Goal: Transaction & Acquisition: Book appointment/travel/reservation

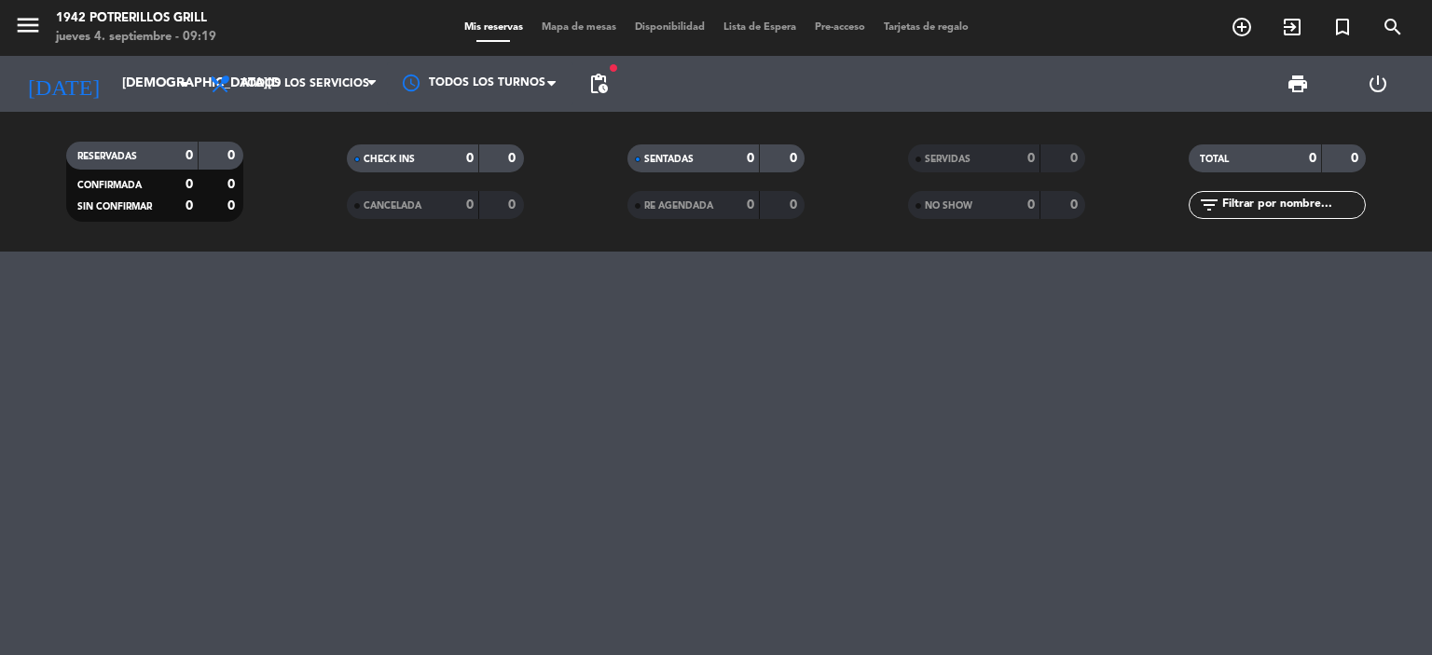
scroll to position [696, 0]
click at [138, 76] on input "[DEMOGRAPHIC_DATA][DATE]" at bounding box center [201, 84] width 177 height 34
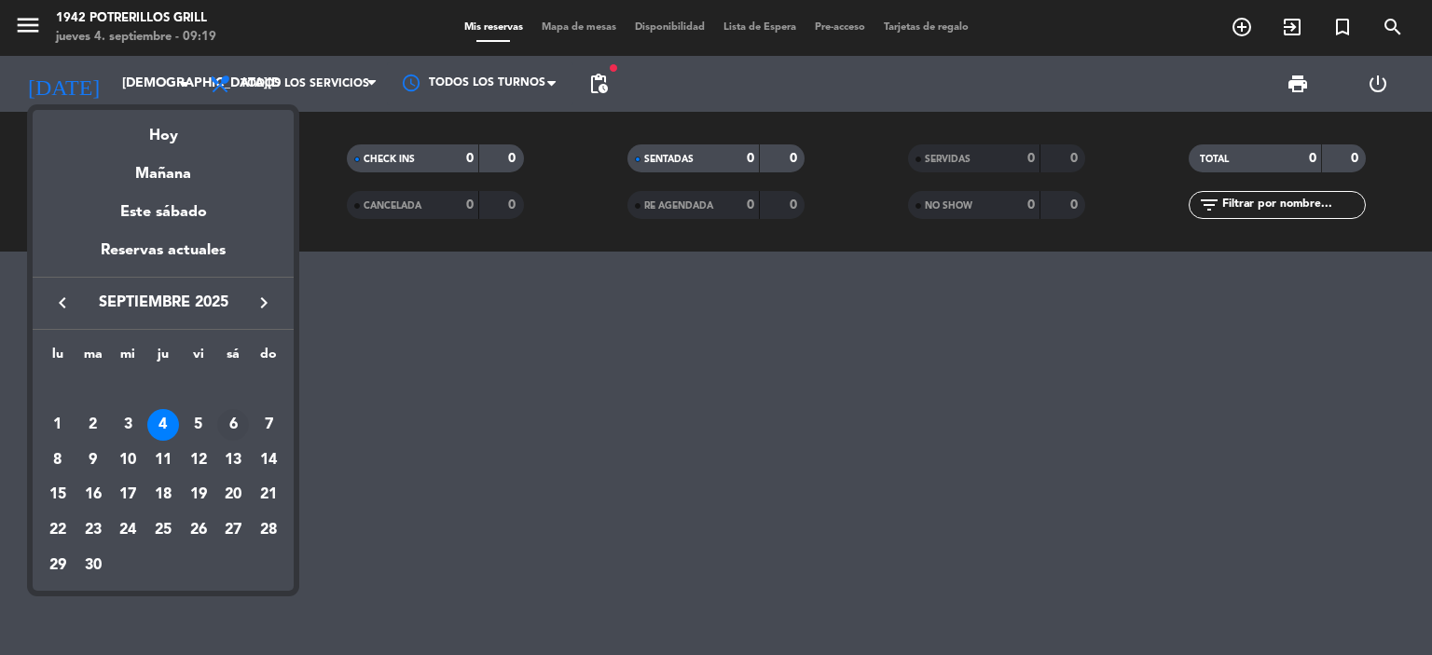
click at [237, 417] on div "6" at bounding box center [233, 425] width 32 height 32
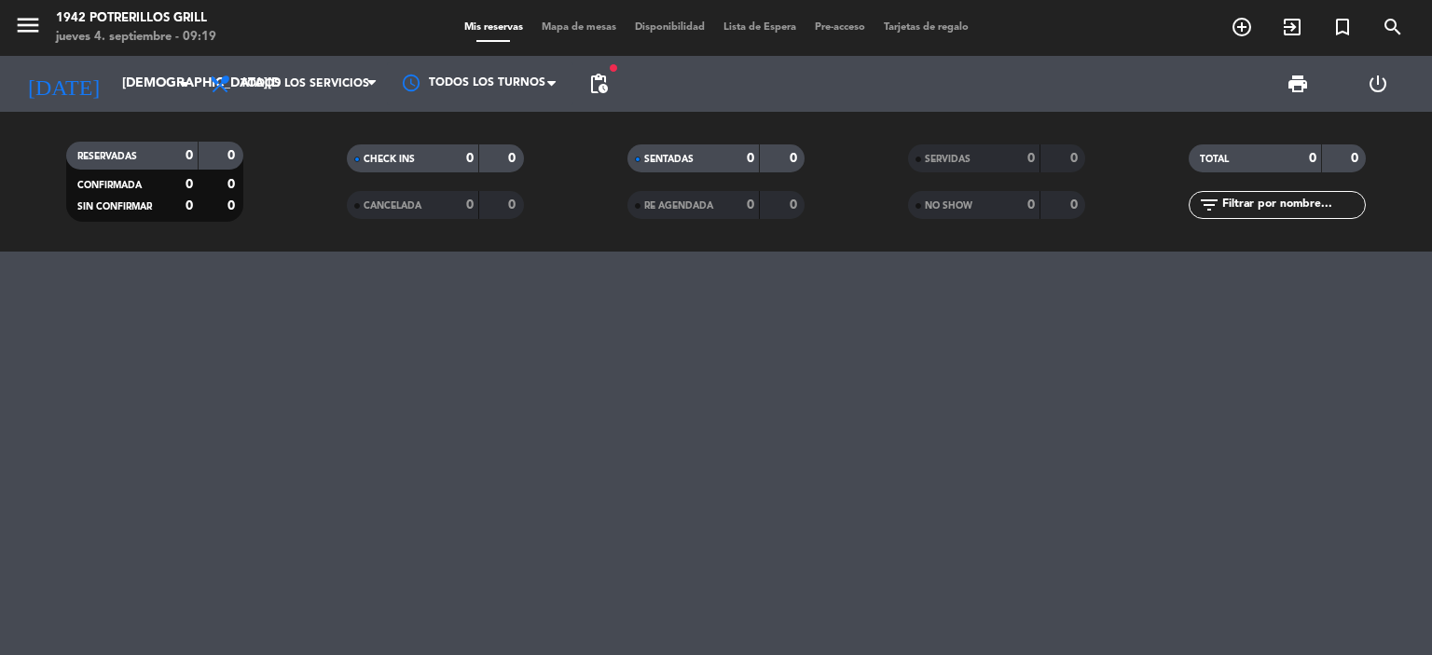
type input "[DATE]"
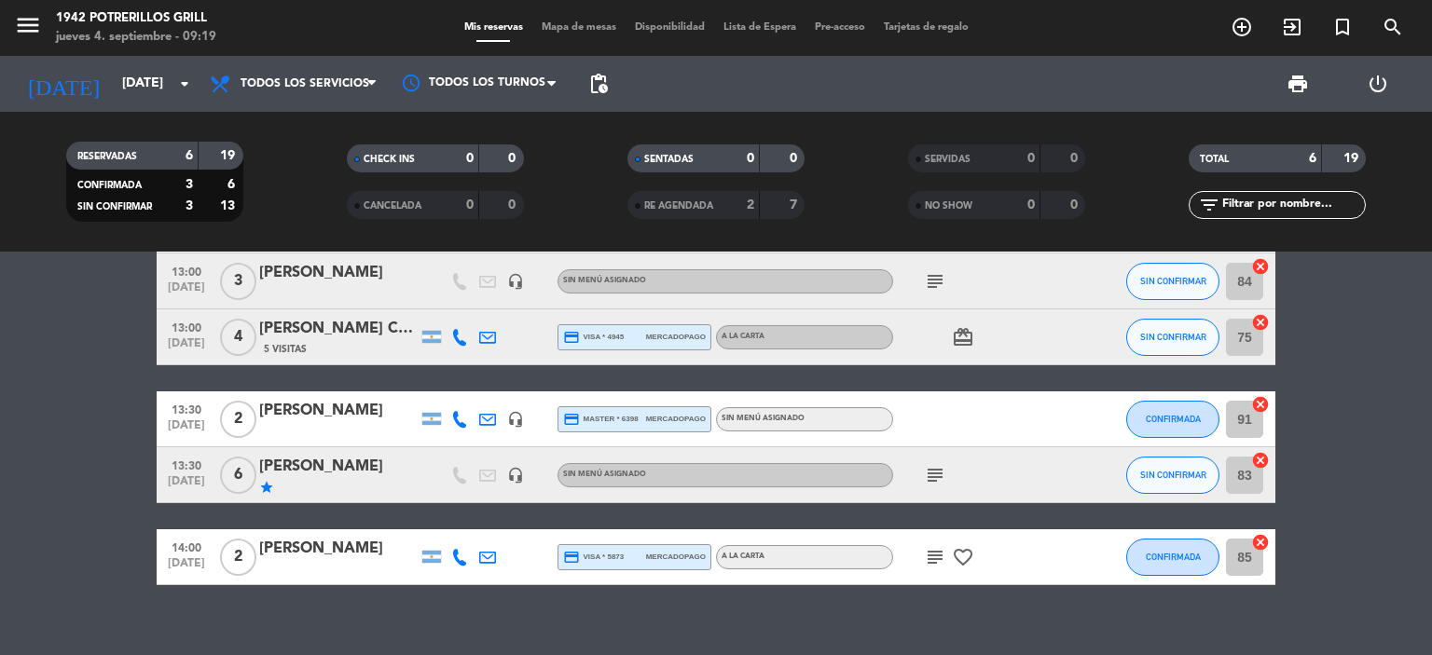
scroll to position [0, 0]
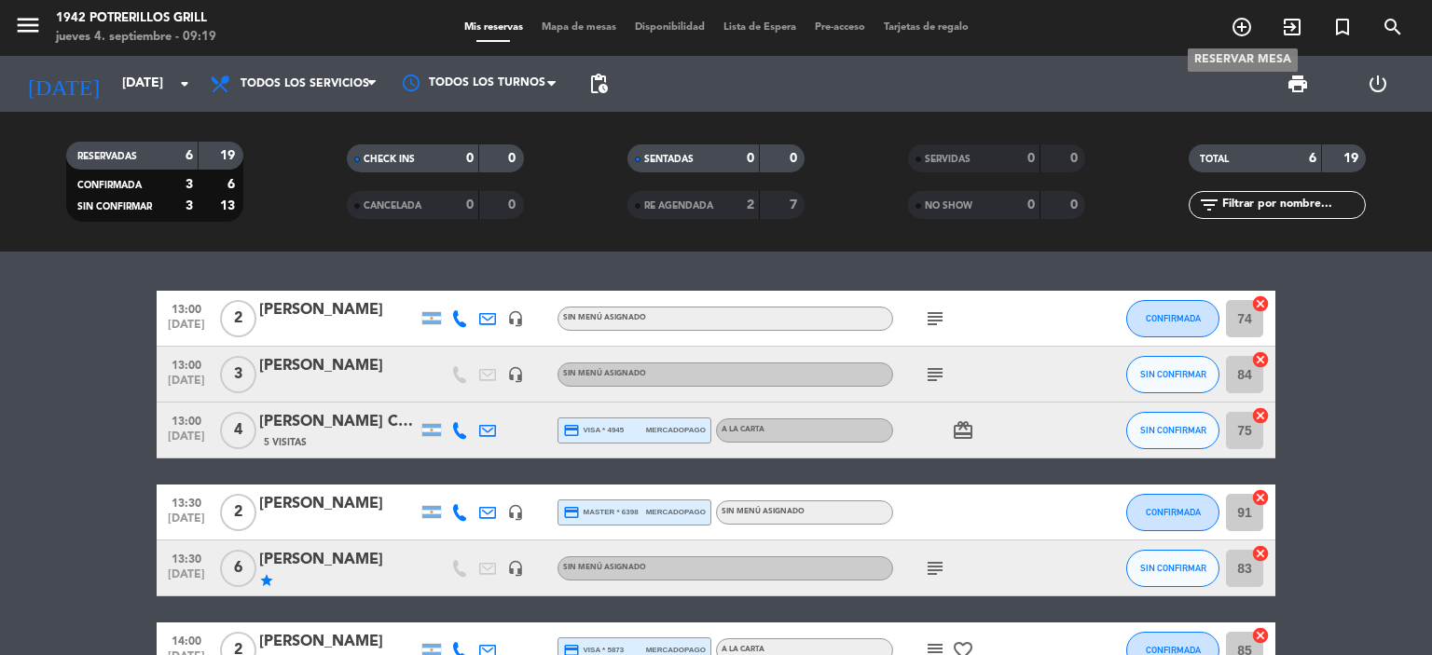
click at [1232, 21] on icon "add_circle_outline" at bounding box center [1241, 27] width 22 height 22
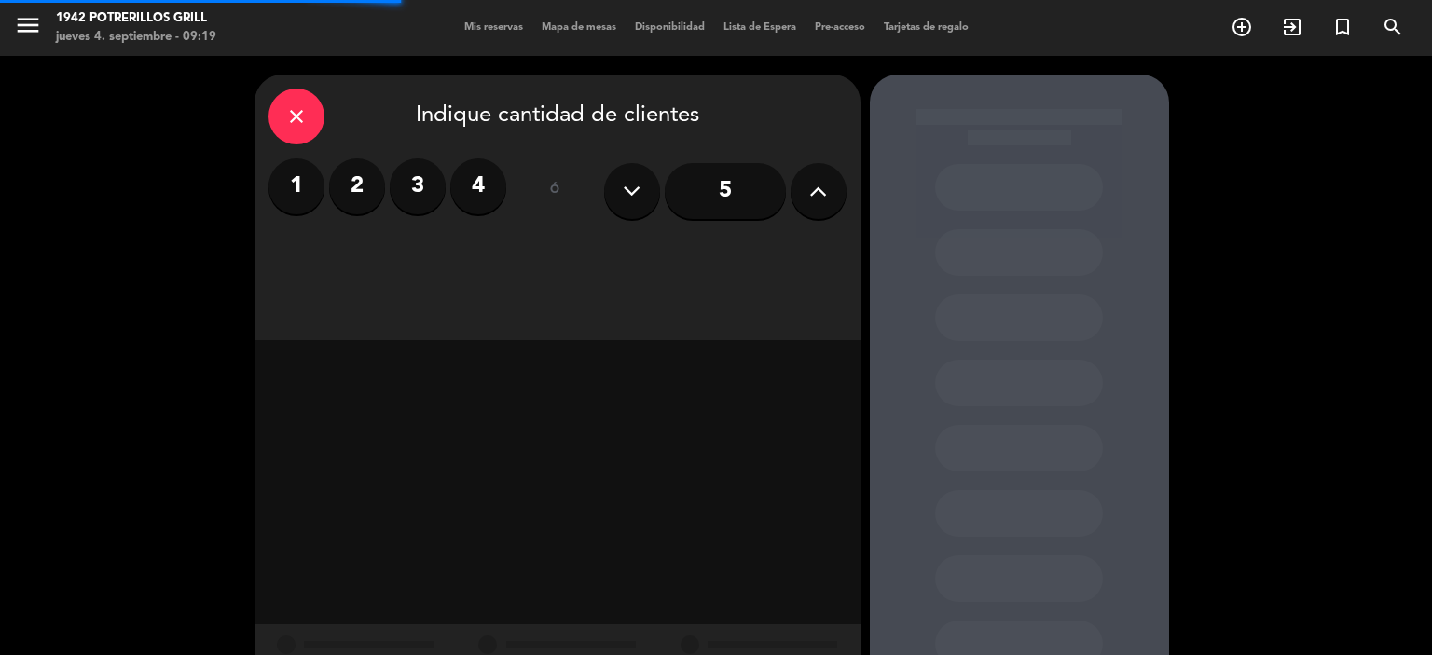
click at [813, 201] on icon at bounding box center [818, 191] width 18 height 28
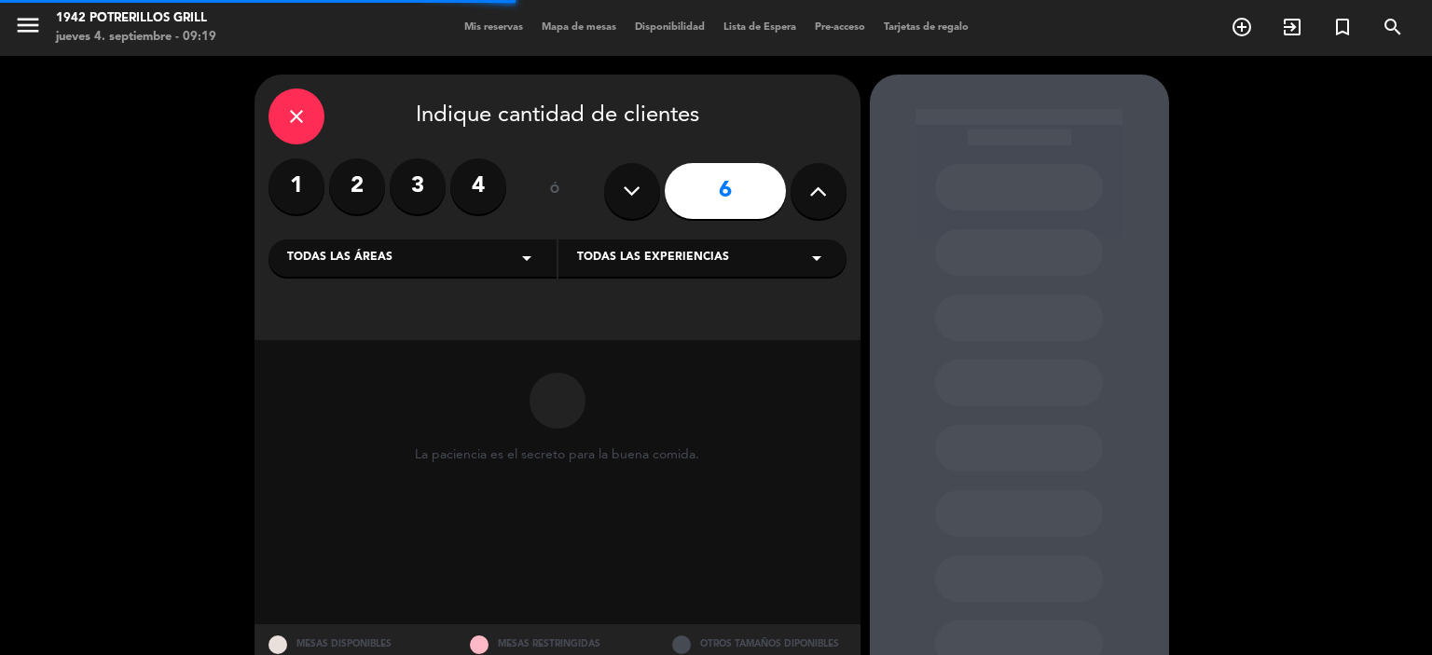
click at [813, 201] on icon at bounding box center [818, 191] width 18 height 28
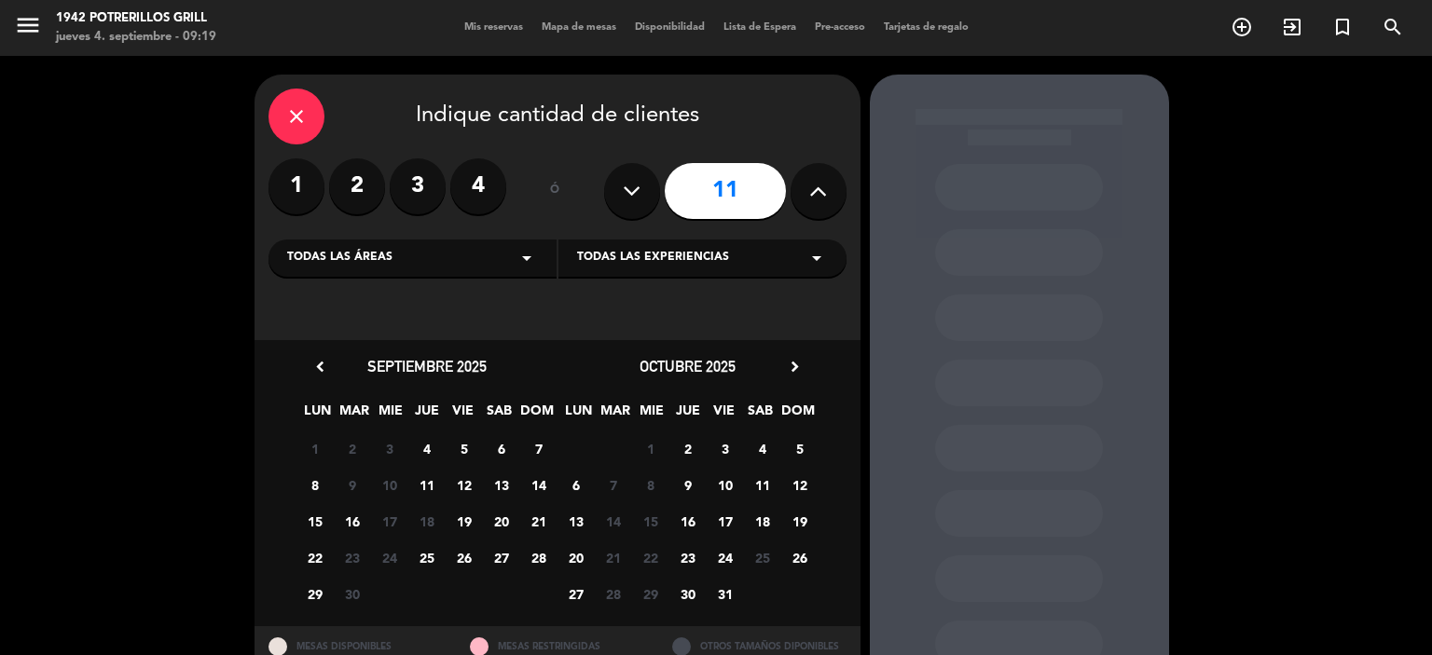
click at [813, 201] on icon at bounding box center [818, 191] width 18 height 28
type input "12"
click at [498, 442] on span "6" at bounding box center [501, 448] width 31 height 31
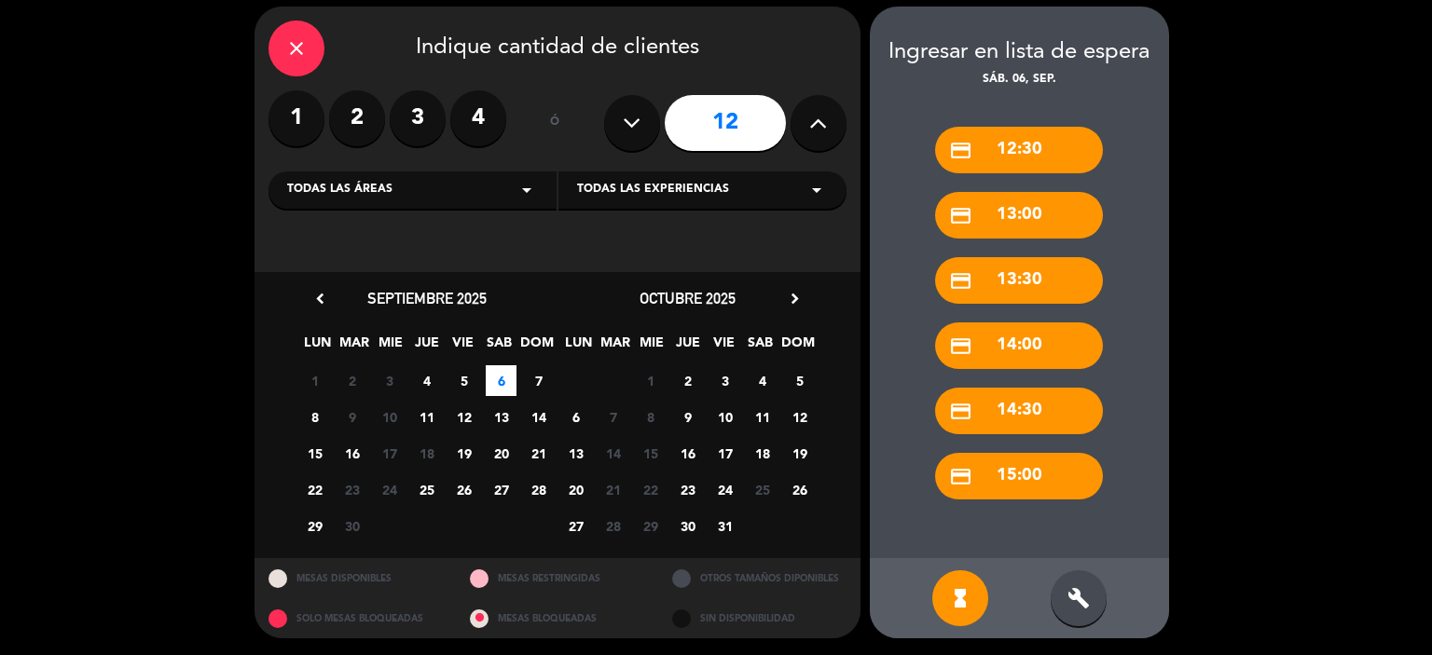
click at [1088, 578] on div "build" at bounding box center [1079, 598] width 56 height 56
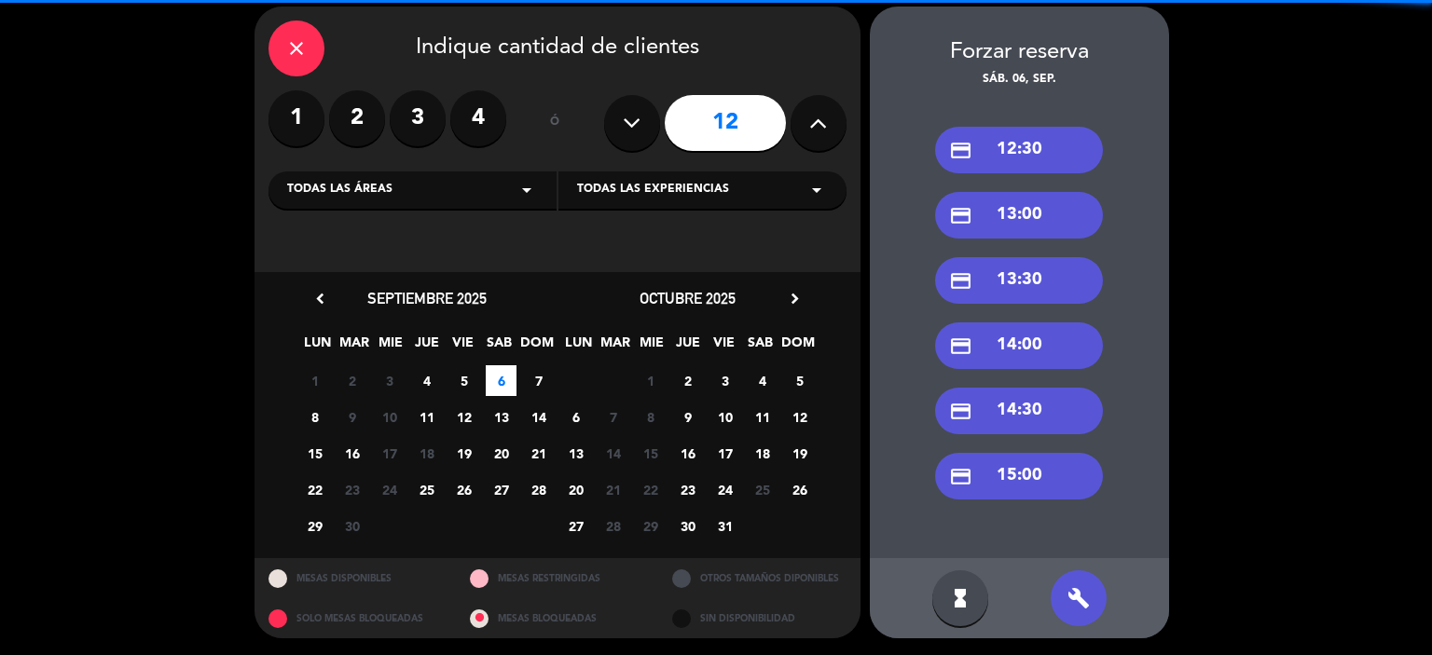
click at [1025, 282] on div "credit_card 13:30" at bounding box center [1019, 280] width 168 height 47
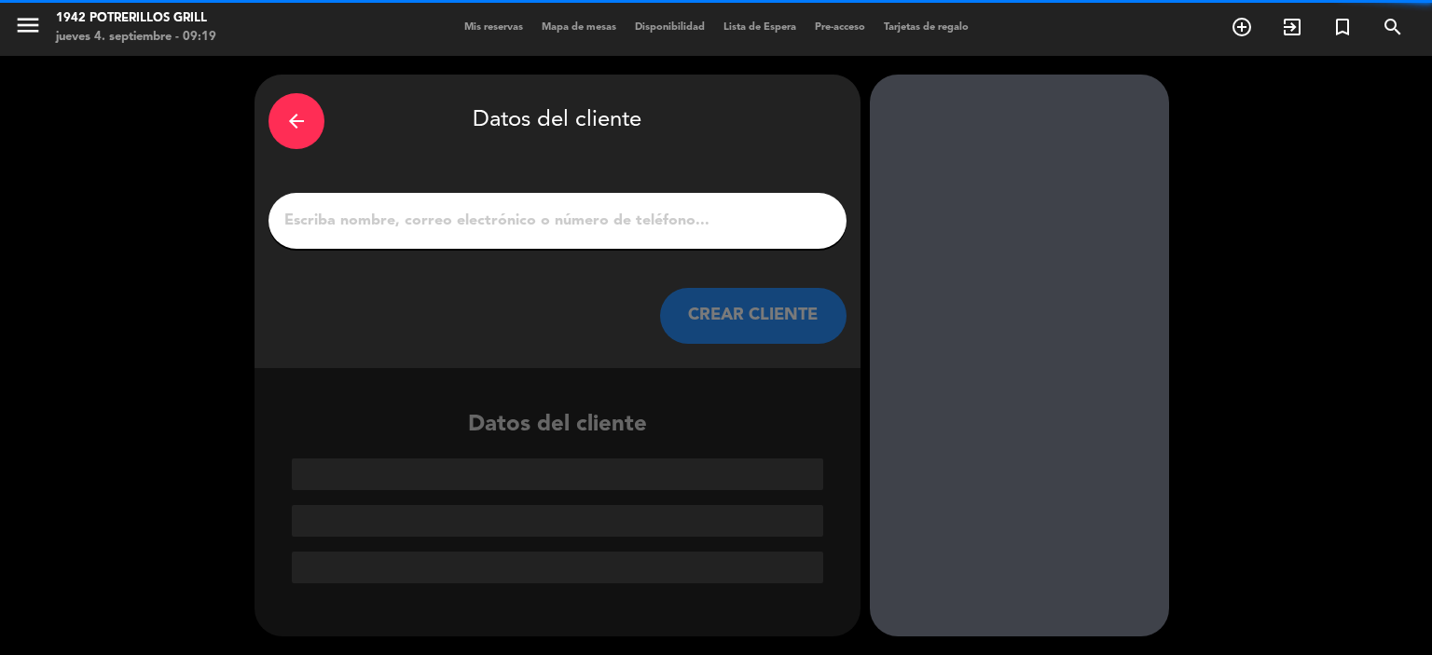
scroll to position [0, 0]
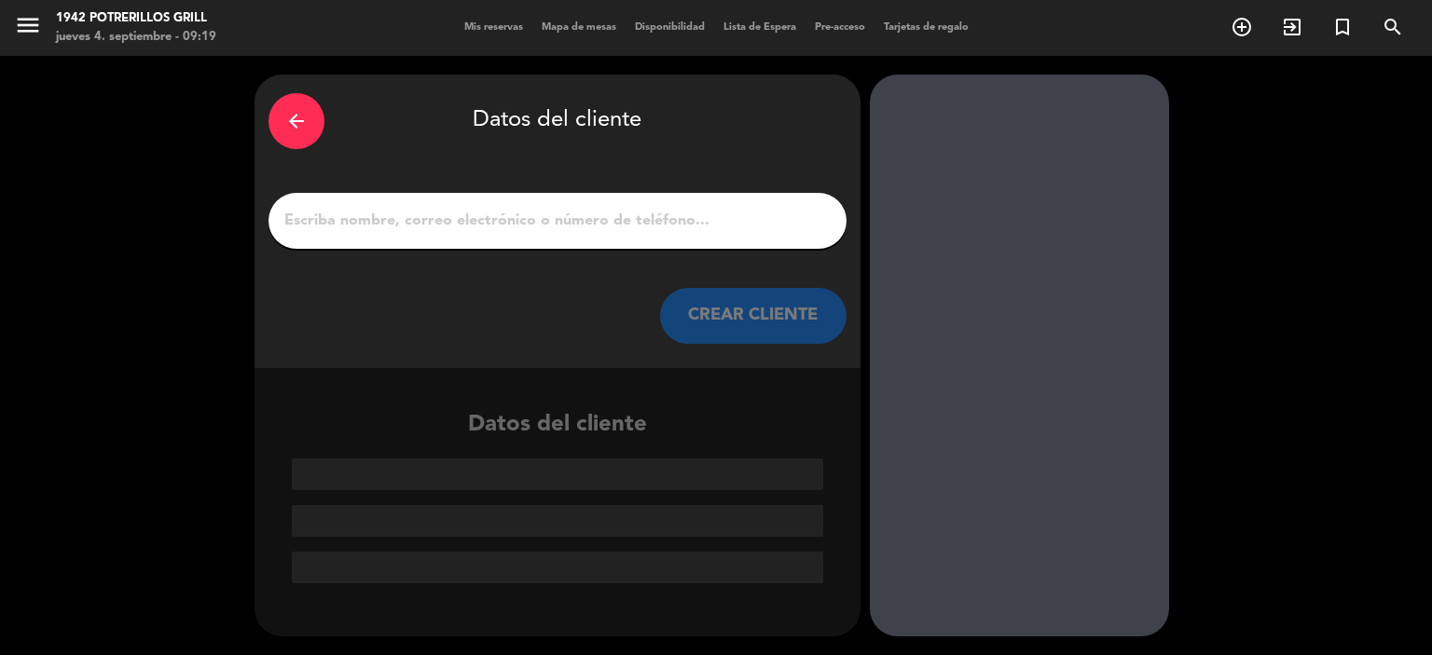
drag, startPoint x: 712, startPoint y: 227, endPoint x: 636, endPoint y: 189, distance: 85.5
click at [710, 227] on input "Página Completa" at bounding box center [557, 221] width 550 height 26
click at [600, 198] on div at bounding box center [557, 221] width 578 height 56
click at [598, 212] on input "Página Completa" at bounding box center [557, 221] width 550 height 26
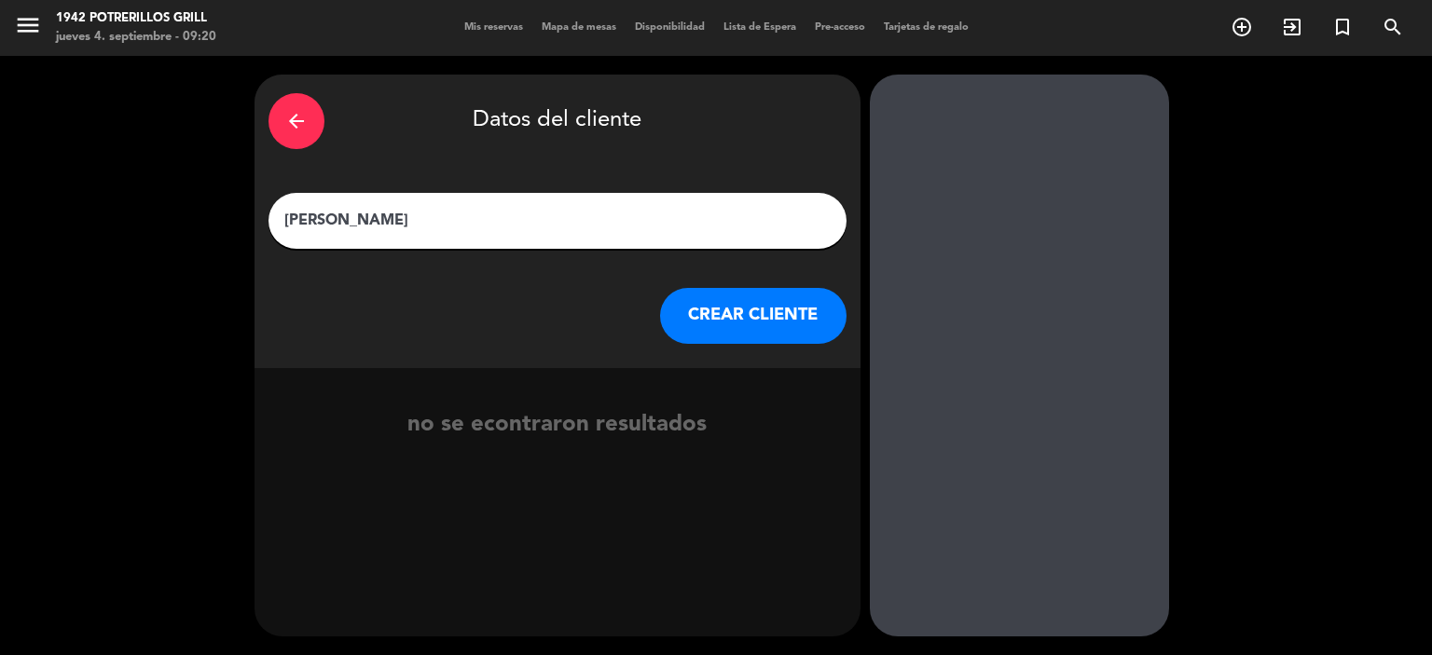
type input "[PERSON_NAME]"
click at [727, 308] on button "CREAR CLIENTE" at bounding box center [753, 316] width 186 height 56
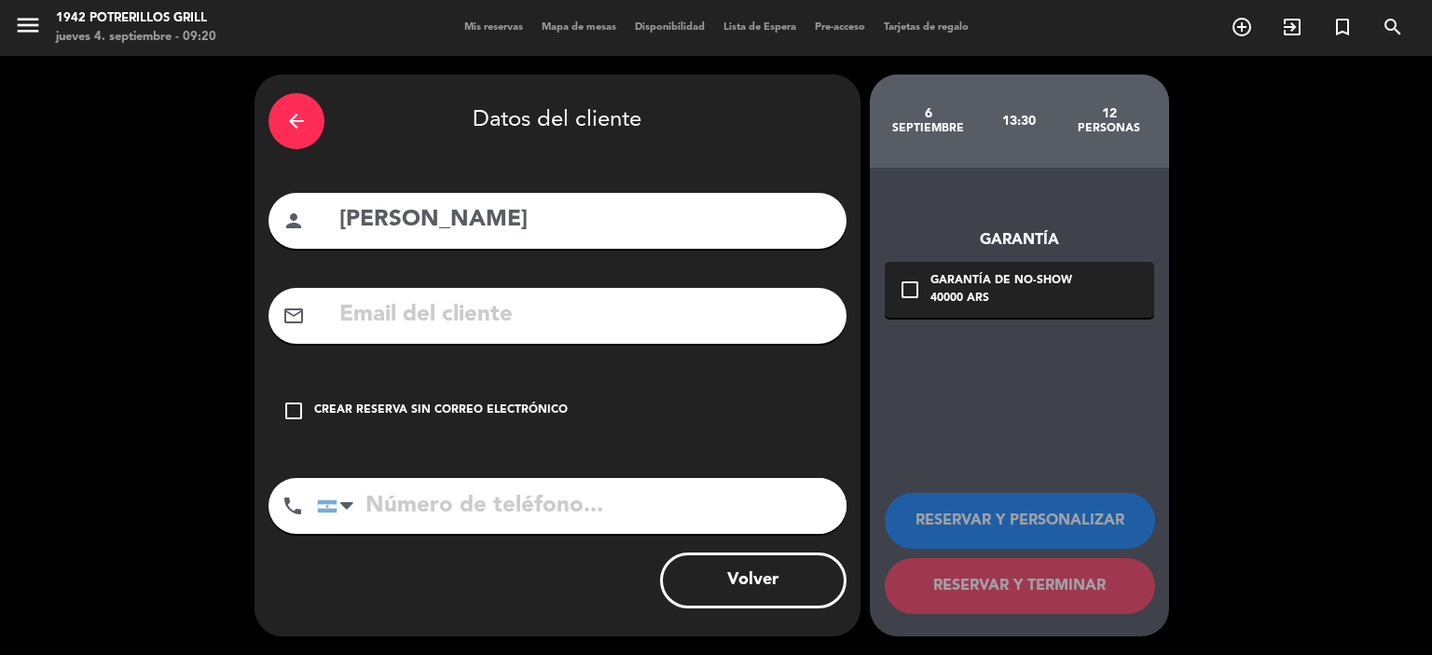
click at [593, 325] on input "text" at bounding box center [584, 315] width 495 height 38
paste input "[EMAIL_ADDRESS][DOMAIN_NAME]"
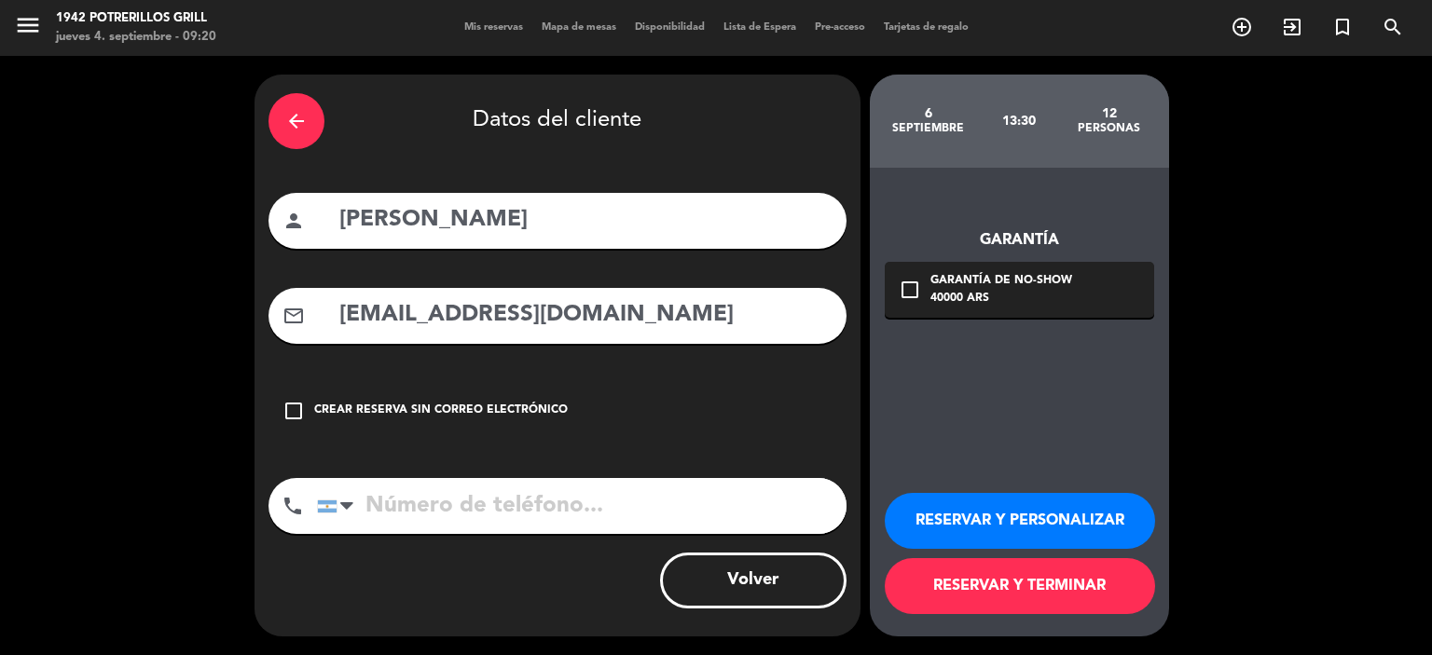
type input "[EMAIL_ADDRESS][DOMAIN_NAME]"
drag, startPoint x: 546, startPoint y: 510, endPoint x: 408, endPoint y: 324, distance: 231.2
click at [544, 512] on input "tel" at bounding box center [581, 506] width 529 height 56
click at [573, 498] on input "tel" at bounding box center [581, 506] width 529 height 56
paste input "2615040000"
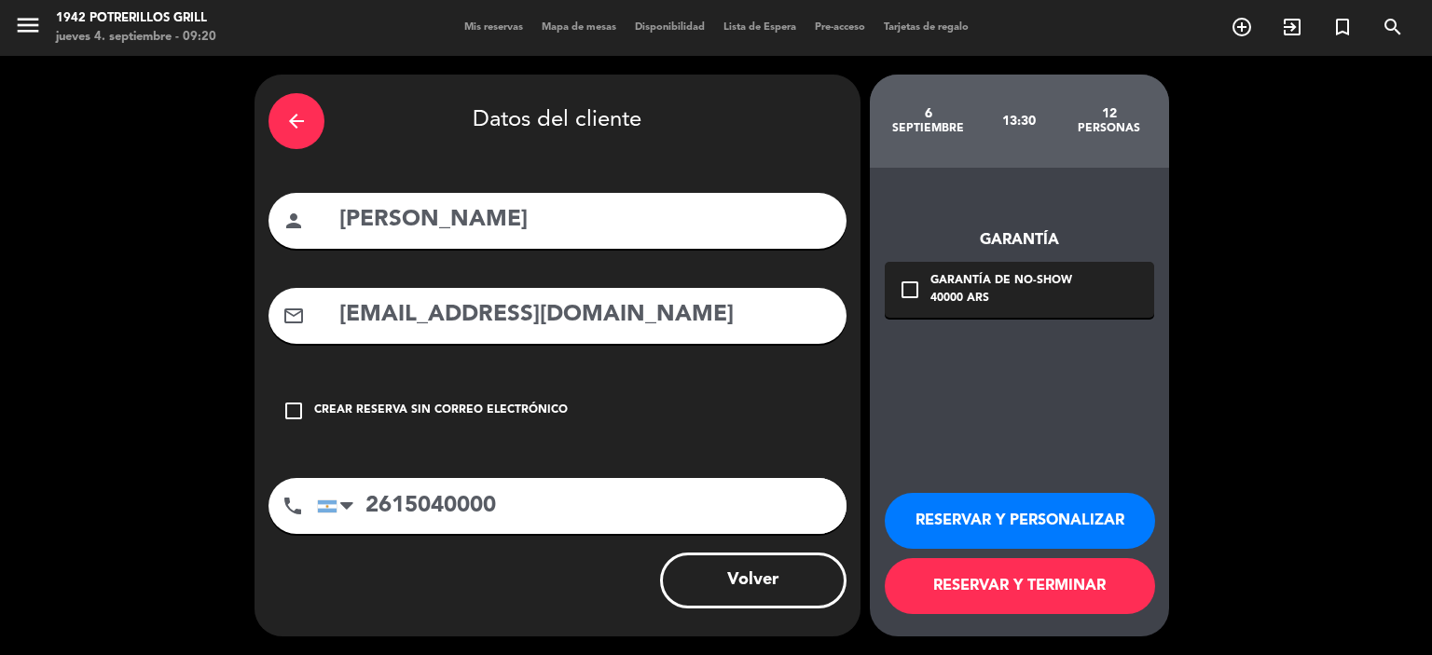
type input "2615040000"
click at [902, 290] on icon "check_box_outline_blank" at bounding box center [910, 290] width 22 height 22
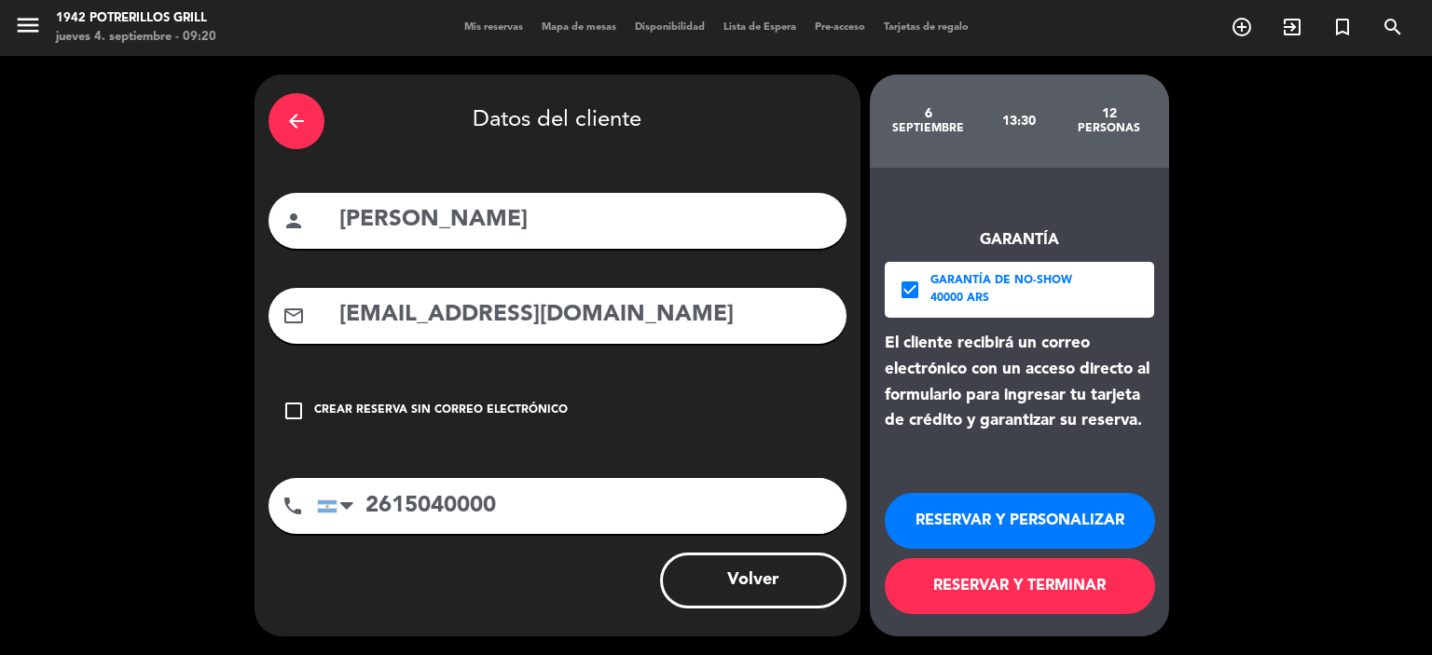
click at [1025, 529] on button "RESERVAR Y PERSONALIZAR" at bounding box center [1020, 521] width 270 height 56
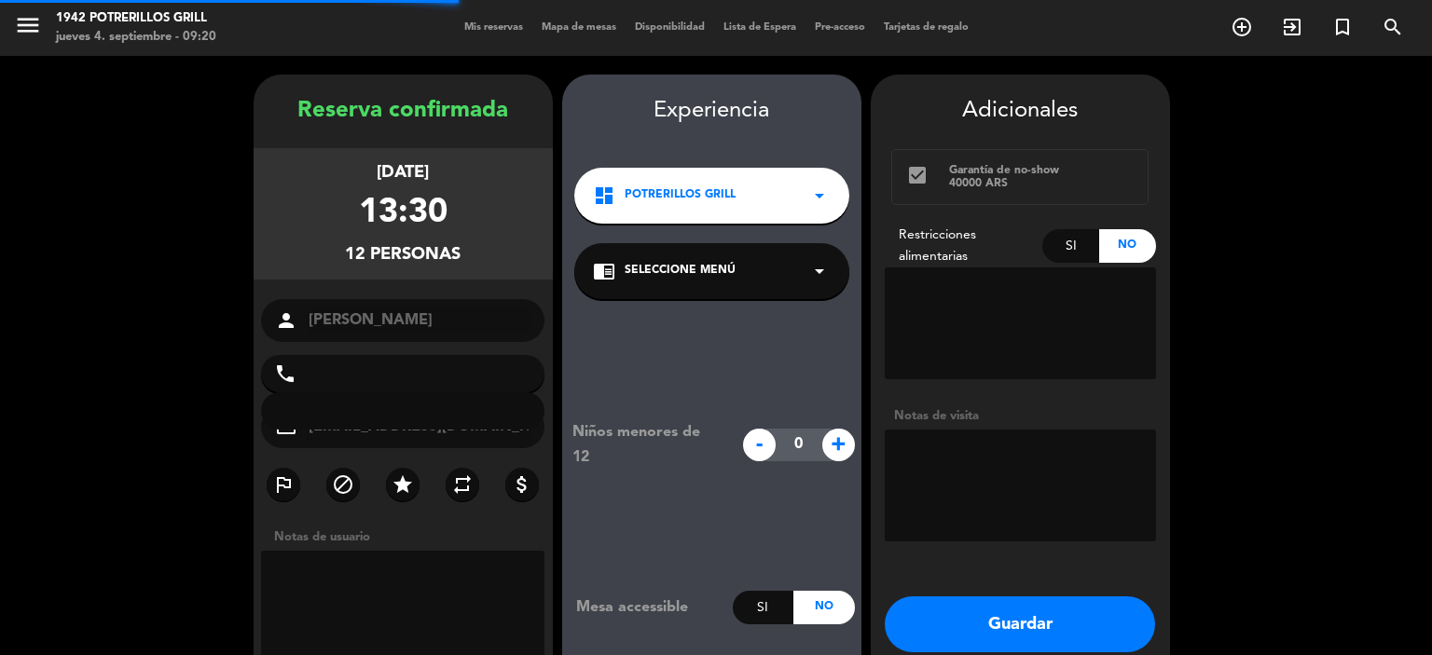
type input "[PHONE_NUMBER]"
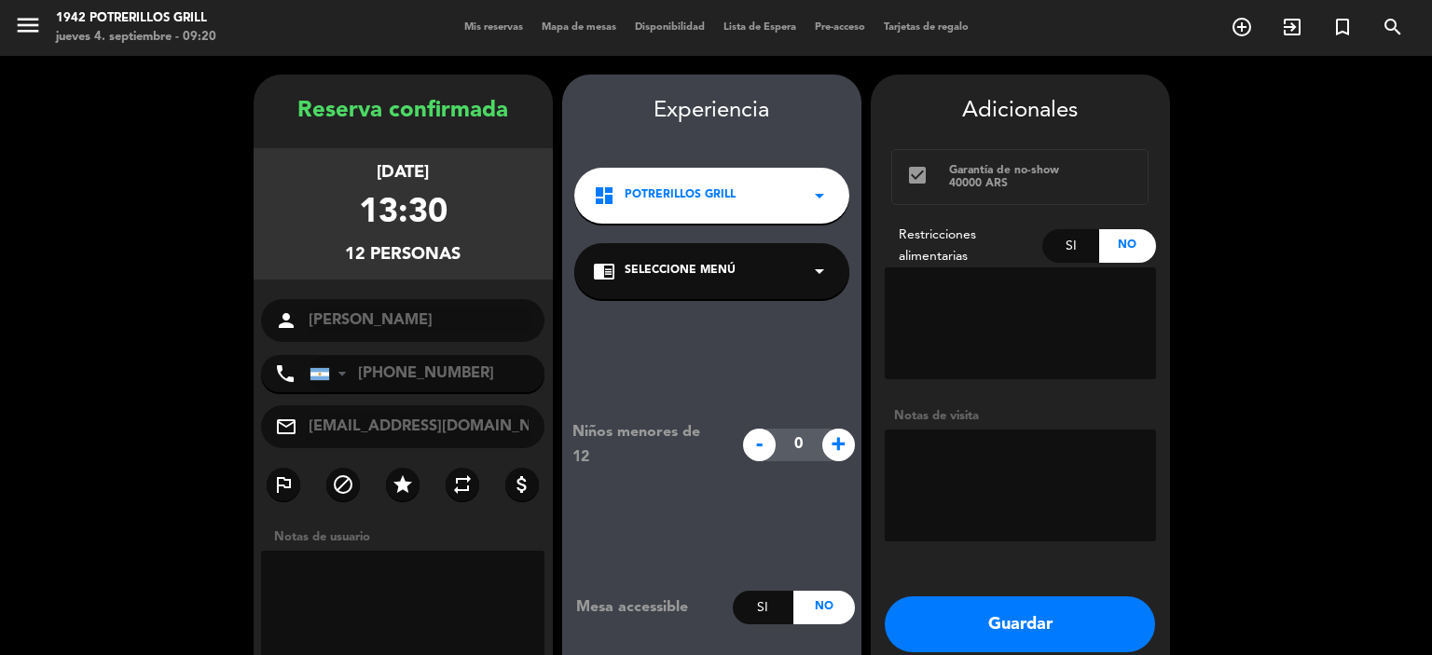
scroll to position [75, 0]
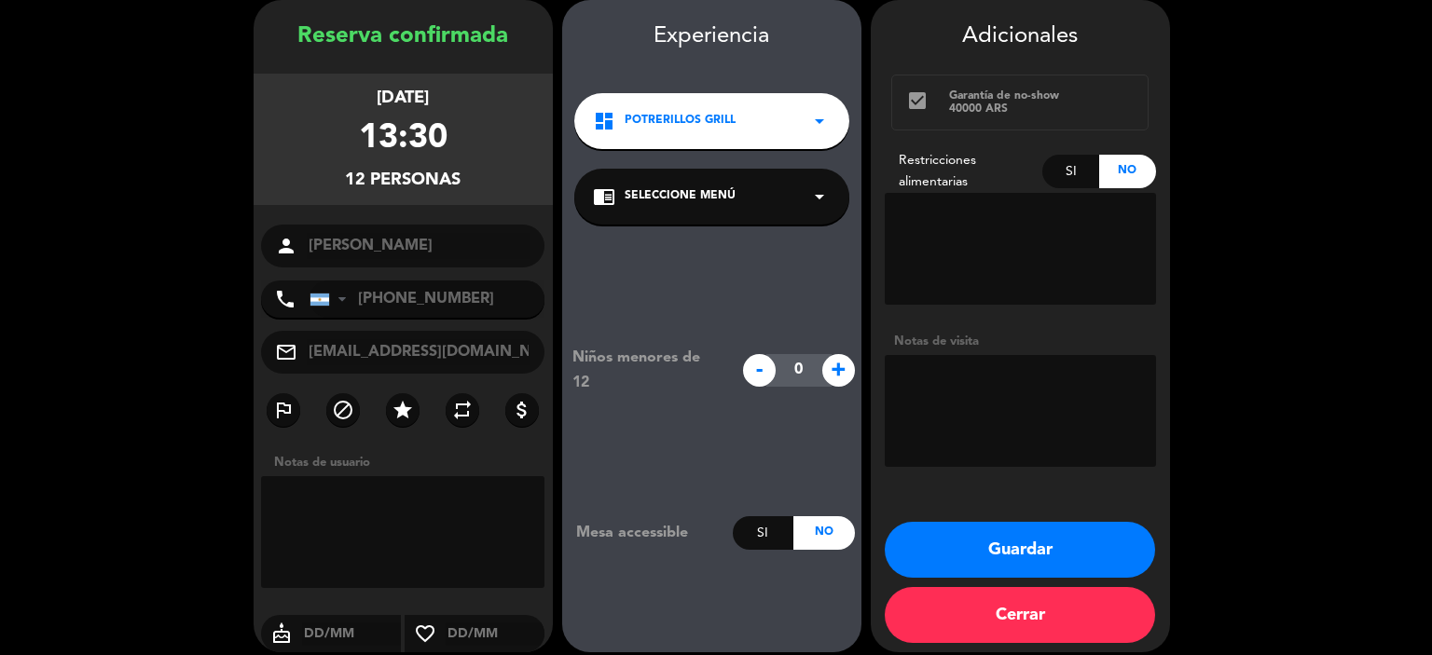
click at [835, 376] on span "+" at bounding box center [838, 370] width 33 height 33
type input "1"
type textarea "+"
click at [835, 376] on span "+" at bounding box center [838, 370] width 33 height 33
type input "2"
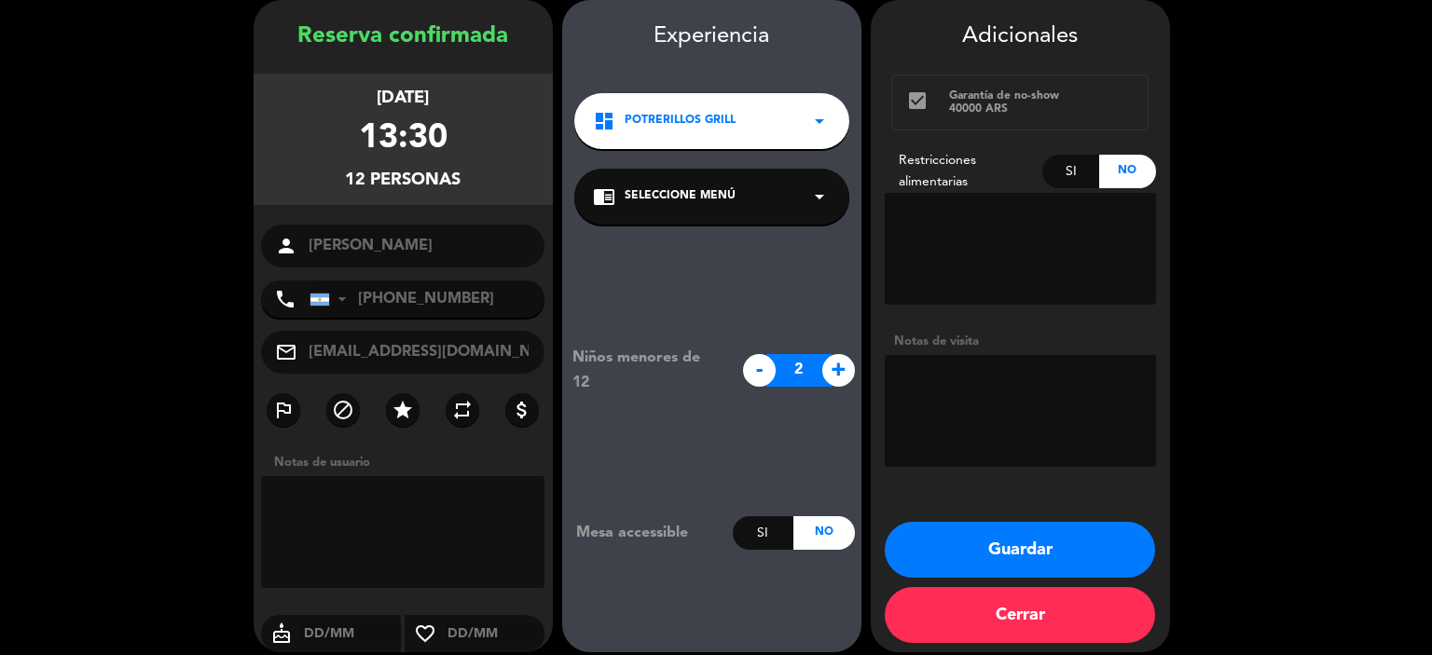
click at [984, 413] on textarea at bounding box center [1020, 411] width 271 height 112
type textarea "MANSO MENU"
click at [1067, 171] on div "Si" at bounding box center [1070, 172] width 57 height 34
click at [1059, 243] on textarea at bounding box center [1020, 249] width 271 height 112
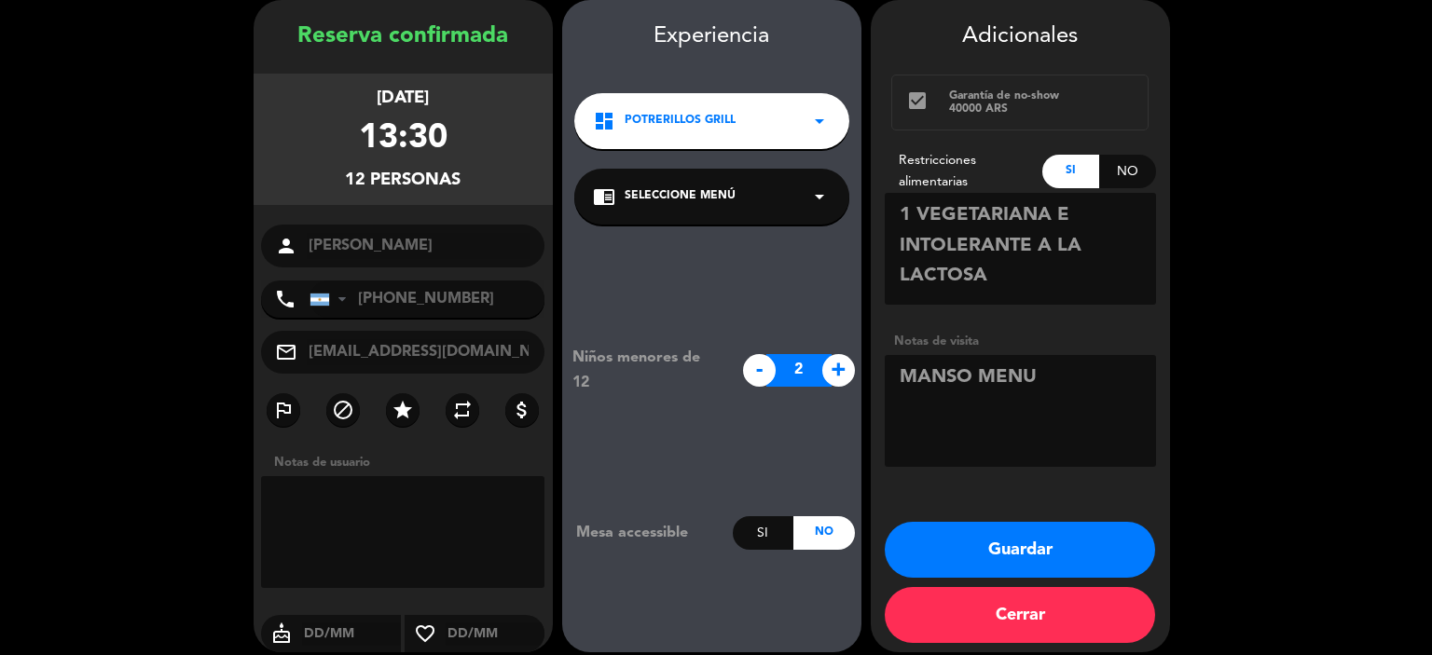
type textarea "1 VEGETARIANA E INTOLERANTE A LA LACTOSA"
click at [1068, 551] on button "Guardar" at bounding box center [1020, 550] width 270 height 56
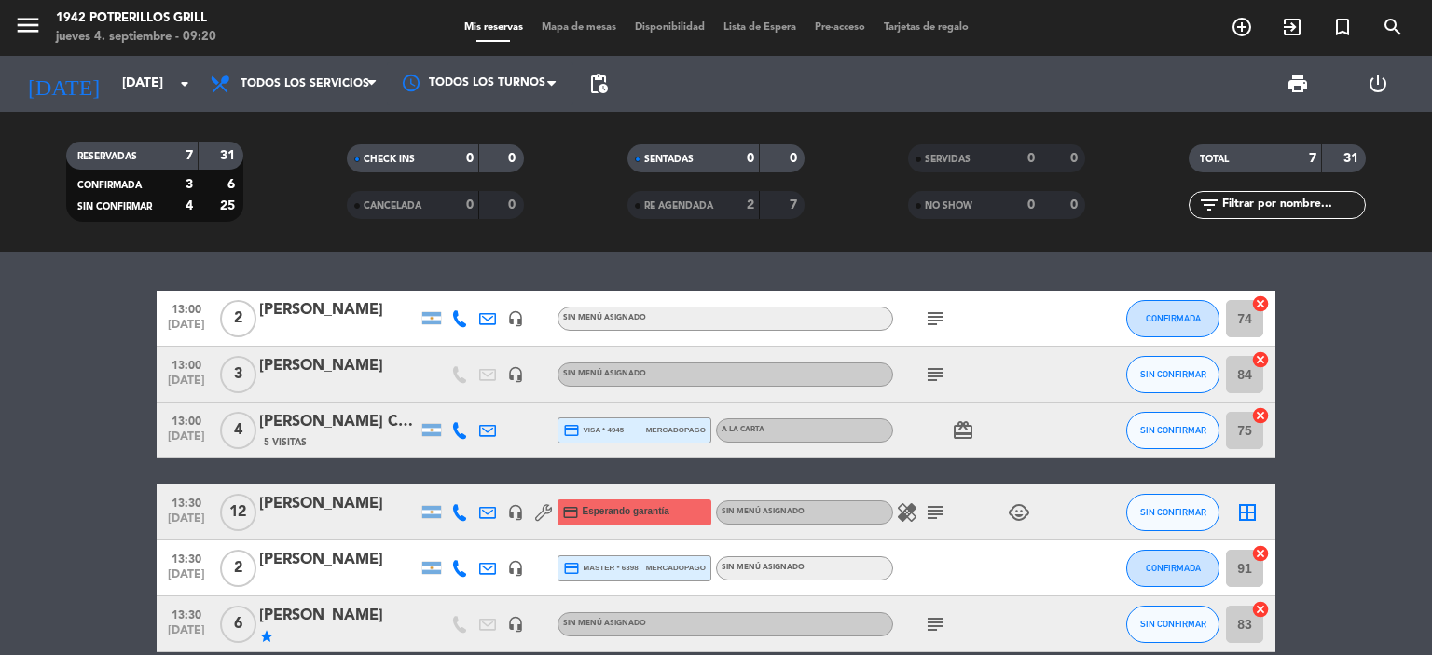
scroll to position [172, 0]
